Goal: Register for event/course

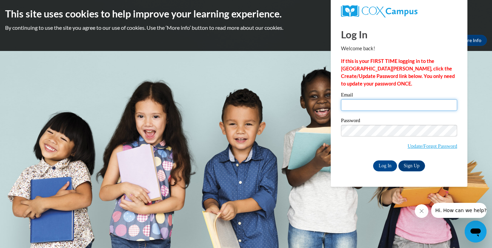
type input "tfaulkner@buckeye-express.com"
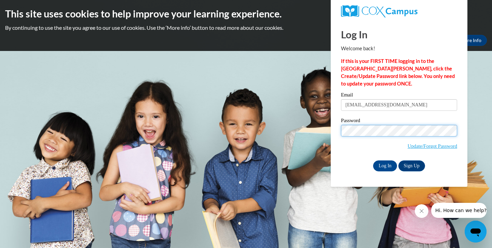
click at [384, 164] on input "Log In" at bounding box center [385, 165] width 24 height 11
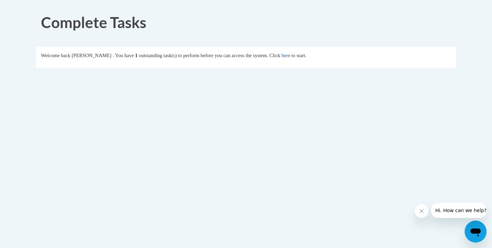
click at [290, 56] on link "here" at bounding box center [285, 55] width 9 height 5
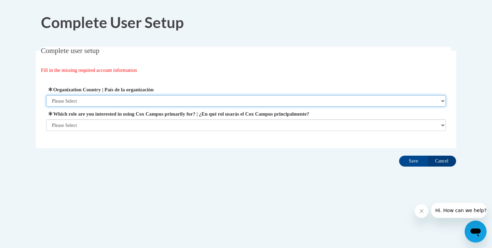
select select "ad49bcad-a171-4b2e-b99c-48b446064914"
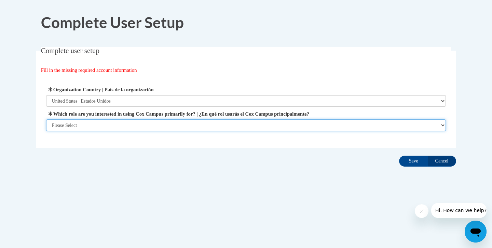
select select "fbf2d438-af2f-41f8-98f1-81c410e29de3"
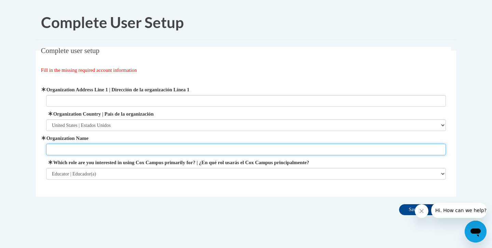
click at [303, 148] on input "Organization Name" at bounding box center [246, 149] width 400 height 12
type input "Elizabeth Wayne Preschool"
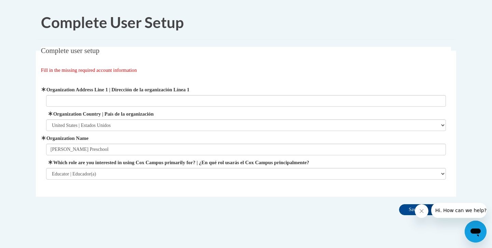
click at [359, 211] on div "Complete user setup Fill in the missing required account information User Profi…" at bounding box center [246, 132] width 430 height 171
click at [419, 209] on icon "Close message from company" at bounding box center [421, 210] width 5 height 5
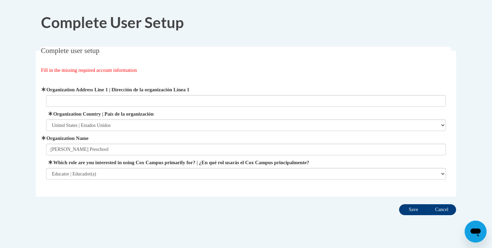
click at [413, 208] on input "Save" at bounding box center [413, 209] width 29 height 11
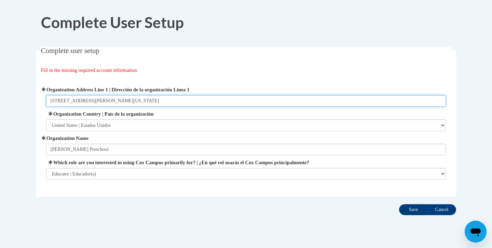
type input "310 Elizabeth Street Maumee, Ohio 43537"
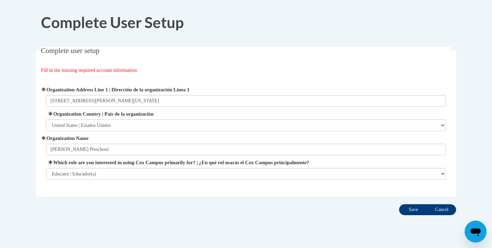
click at [413, 210] on input "Save" at bounding box center [413, 209] width 29 height 11
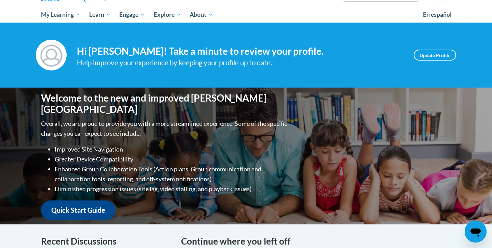
scroll to position [61, 0]
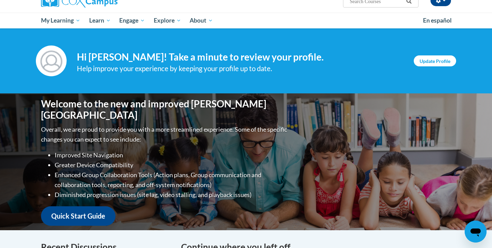
click at [433, 60] on link "Update Profile" at bounding box center [435, 60] width 42 height 11
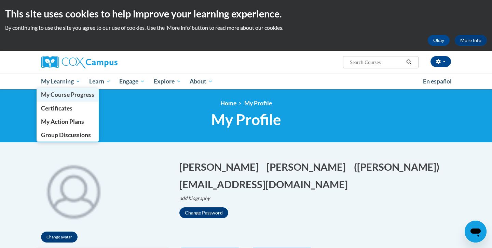
click at [70, 96] on span "My Course Progress" at bounding box center [67, 94] width 53 height 7
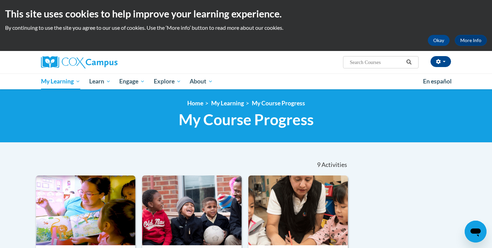
click at [384, 64] on input "Search..." at bounding box center [376, 62] width 55 height 8
type input "building world knowledge"
click at [407, 60] on icon "Search" at bounding box center [408, 61] width 5 height 5
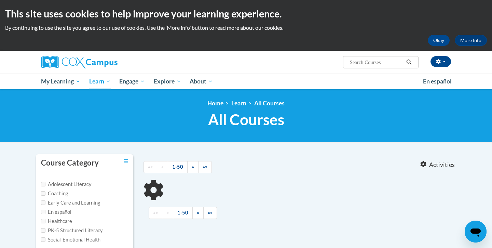
type input "building world knowledge"
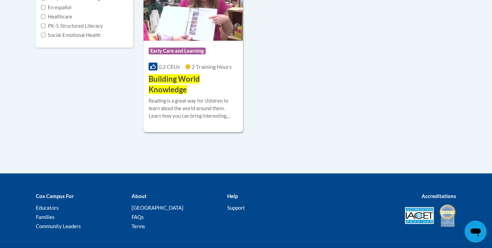
scroll to position [205, 0]
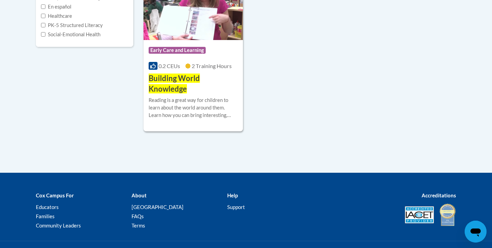
click at [198, 85] on h3 "Building World Knowledge" at bounding box center [193, 83] width 89 height 21
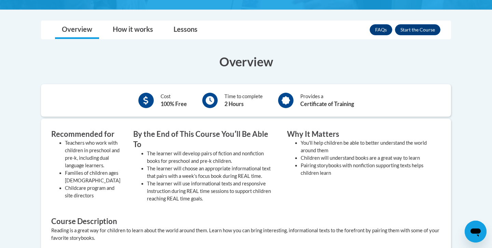
scroll to position [171, 0]
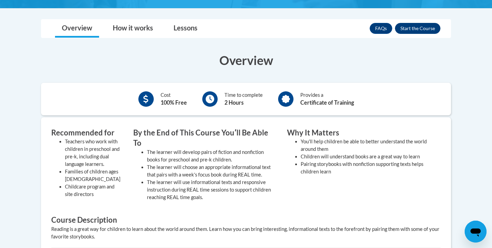
click at [414, 26] on button "Enroll" at bounding box center [417, 28] width 45 height 11
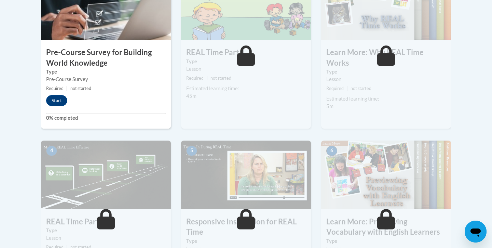
scroll to position [260, 0]
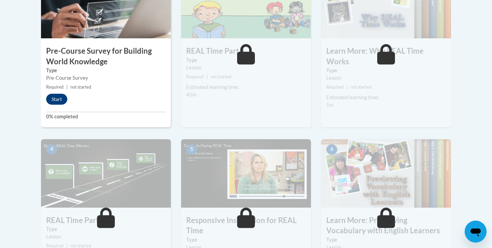
click at [54, 96] on button "Start" at bounding box center [56, 99] width 21 height 11
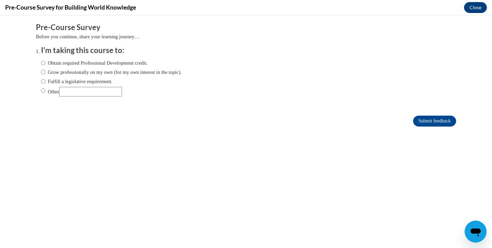
scroll to position [0, 0]
click at [43, 62] on input "Obtain required Professional Development credit." at bounding box center [43, 63] width 4 height 8
radio input "true"
click at [429, 121] on input "Submit feedback" at bounding box center [434, 120] width 43 height 11
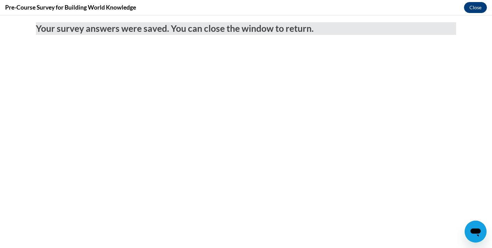
click at [476, 7] on button "Close" at bounding box center [475, 7] width 23 height 11
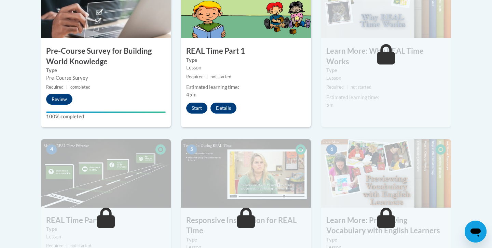
click at [193, 109] on button "Start" at bounding box center [196, 107] width 21 height 11
click at [195, 106] on button "Start" at bounding box center [196, 107] width 21 height 11
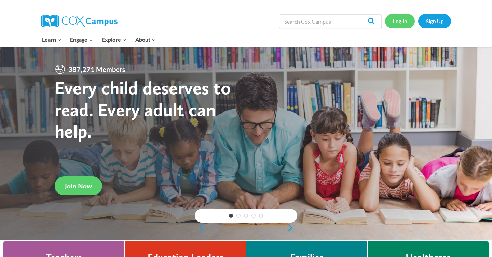
click at [401, 22] on link "Log In" at bounding box center [400, 21] width 30 height 14
